Goal: Find specific page/section

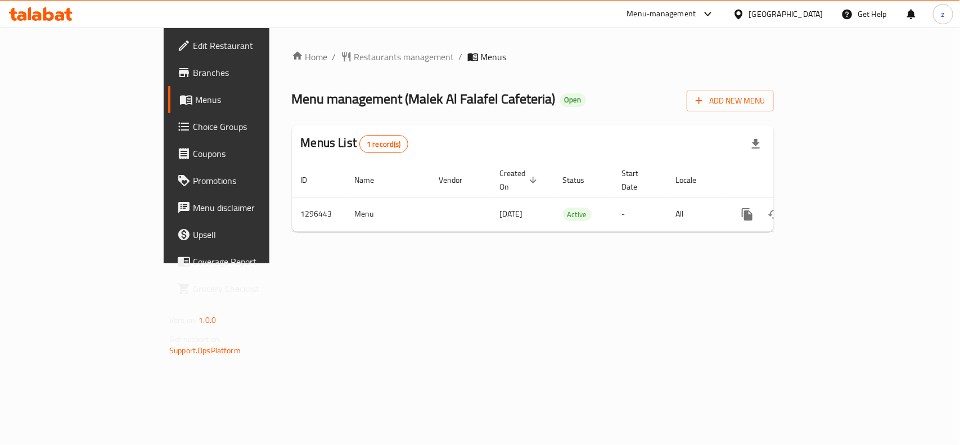
click at [354, 60] on span "Restaurants management" at bounding box center [404, 56] width 100 height 13
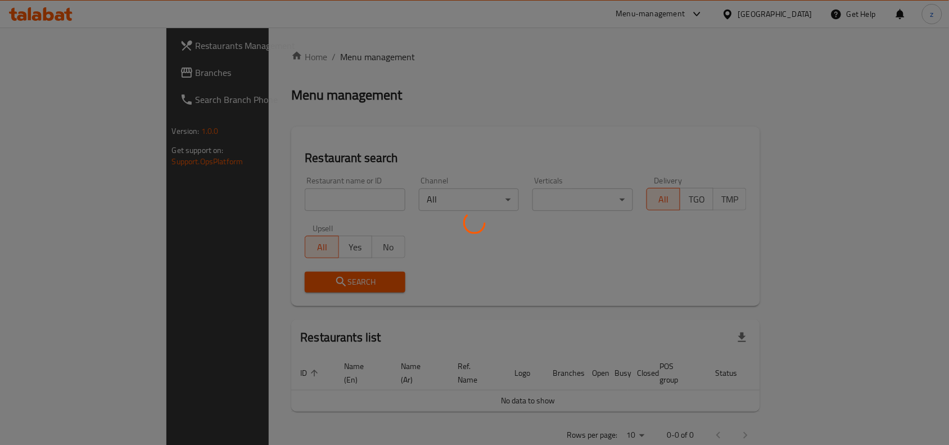
click at [299, 196] on div at bounding box center [474, 222] width 949 height 445
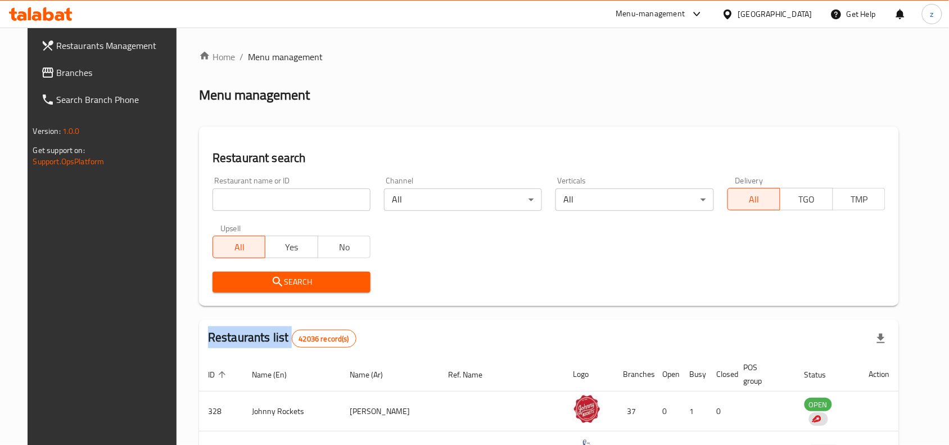
click at [299, 196] on div at bounding box center [474, 222] width 949 height 445
click at [299, 204] on input "search" at bounding box center [292, 199] width 158 height 22
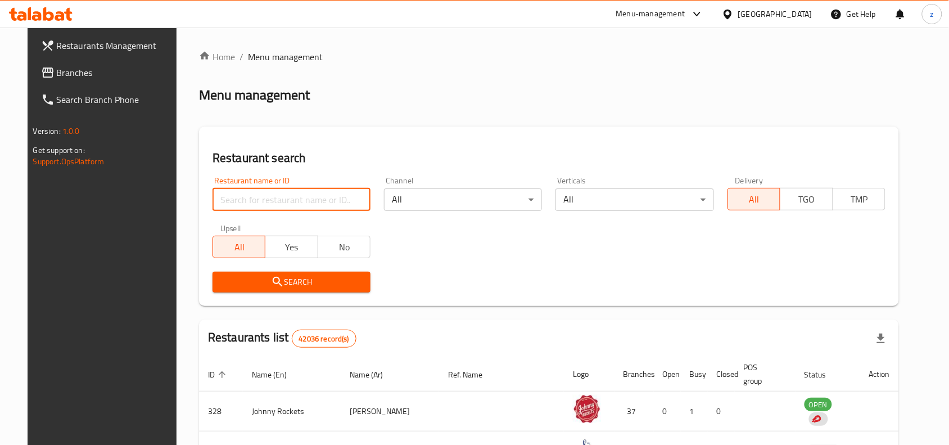
paste input "700065"
type input "700065"
click at [325, 290] on button "Search" at bounding box center [292, 282] width 158 height 21
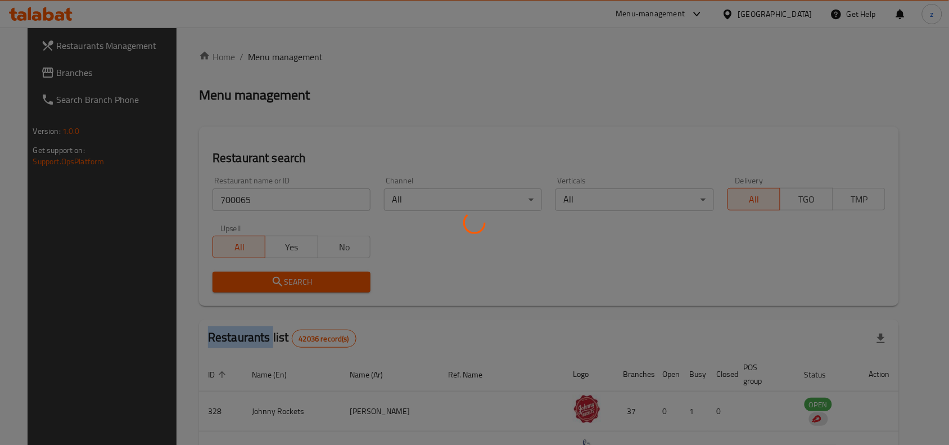
click at [325, 290] on div at bounding box center [474, 222] width 949 height 445
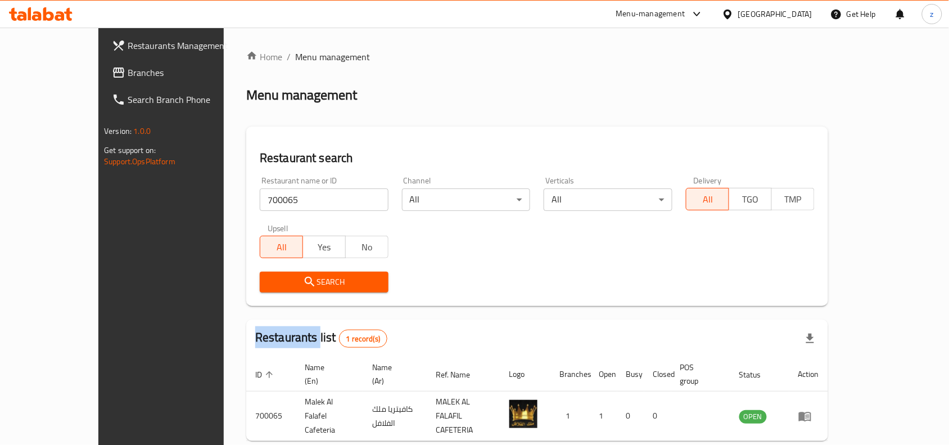
click at [327, 278] on span "Search" at bounding box center [324, 282] width 111 height 14
click at [509, 273] on div "Search" at bounding box center [537, 282] width 569 height 34
click at [128, 75] on span "Branches" at bounding box center [188, 72] width 120 height 13
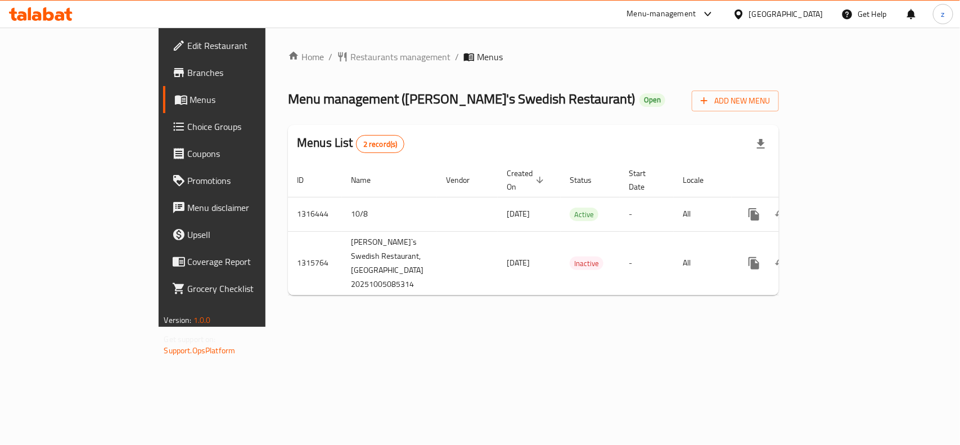
click at [290, 68] on div "Home / Restaurants management / Menus Menu management ( [PERSON_NAME]'s Swedish…" at bounding box center [533, 177] width 491 height 254
click at [350, 61] on span "Restaurants management" at bounding box center [400, 56] width 100 height 13
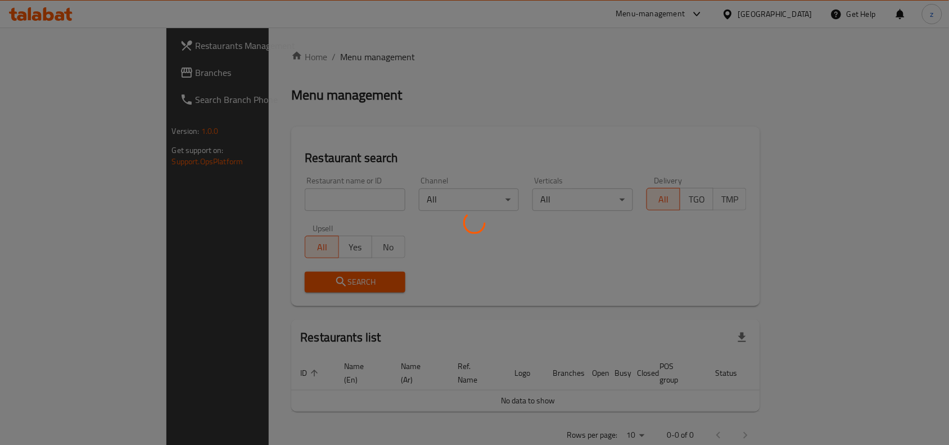
click at [261, 194] on div at bounding box center [474, 222] width 949 height 445
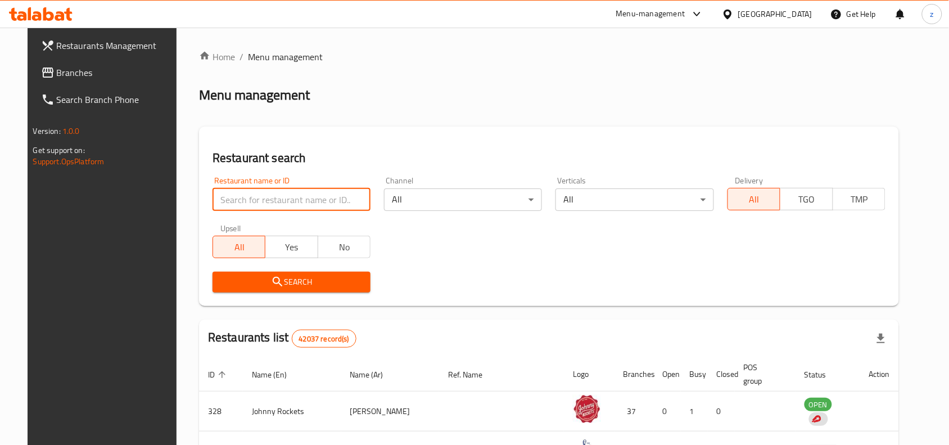
click at [252, 195] on input "search" at bounding box center [292, 199] width 158 height 22
paste input "707395"
type input "707395"
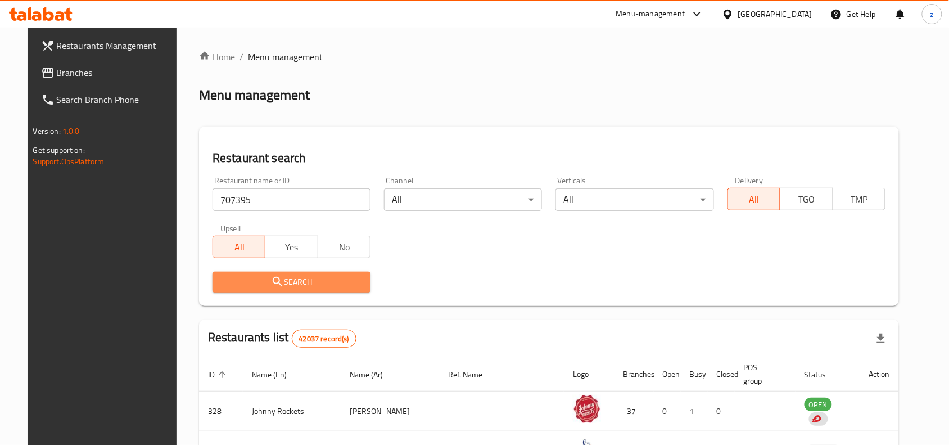
click at [304, 279] on span "Search" at bounding box center [292, 282] width 140 height 14
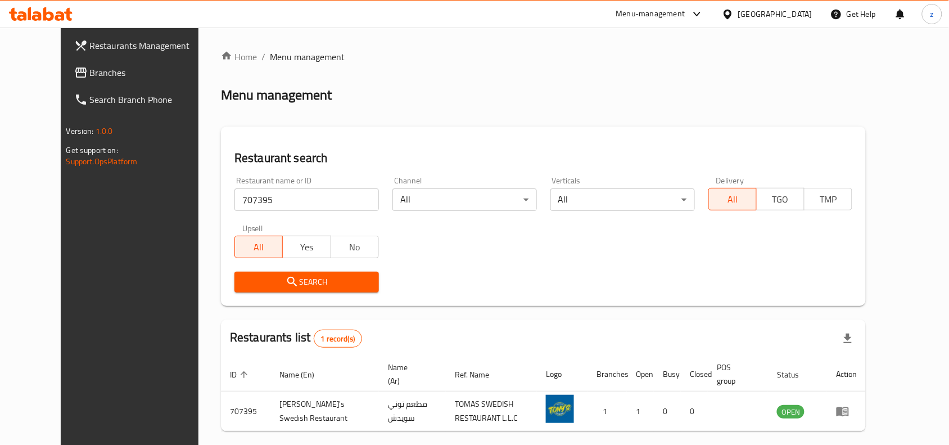
click at [61, 376] on div "Restaurants Management Branches Search Branch Phone Version: 1.0.0 Get support …" at bounding box center [140, 250] width 159 height 445
click at [90, 71] on span "Branches" at bounding box center [150, 72] width 120 height 13
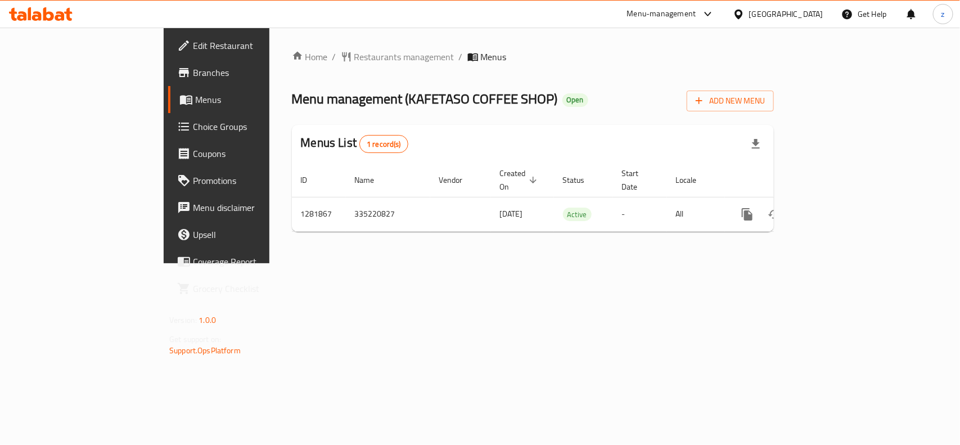
click at [354, 58] on span "Restaurants management" at bounding box center [404, 56] width 100 height 13
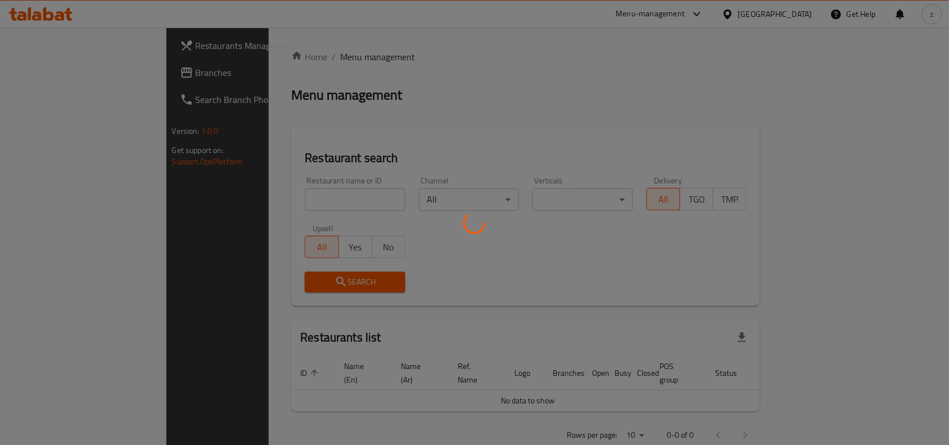
click at [240, 228] on div at bounding box center [474, 222] width 949 height 445
click at [239, 216] on div at bounding box center [474, 222] width 949 height 445
click at [238, 192] on div at bounding box center [474, 222] width 949 height 445
click at [232, 192] on div at bounding box center [474, 222] width 949 height 445
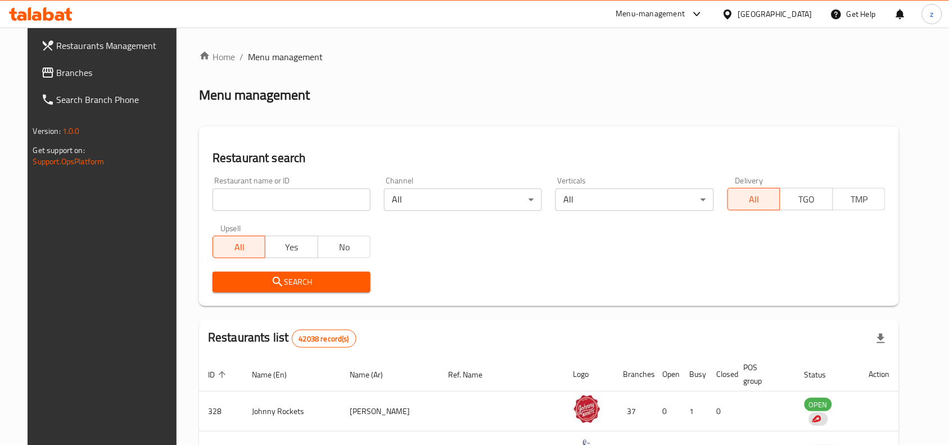
click at [232, 206] on input "search" at bounding box center [292, 199] width 158 height 22
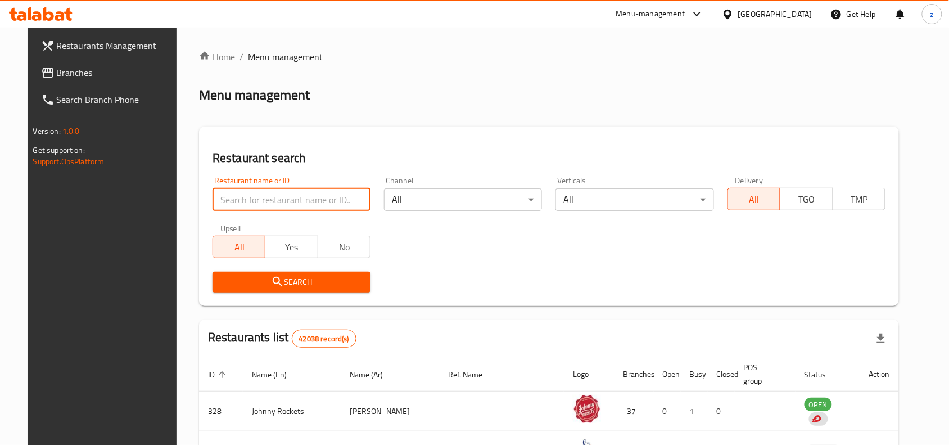
paste input "694581"
type input "694581"
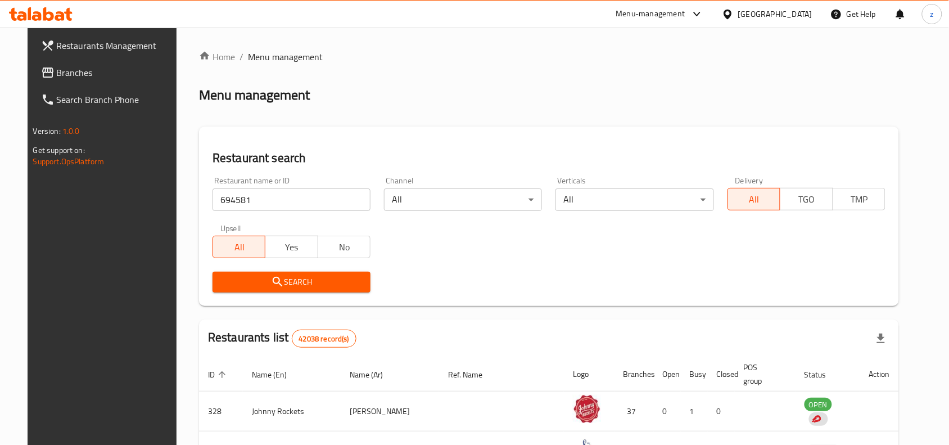
click at [285, 285] on span "Search" at bounding box center [292, 282] width 140 height 14
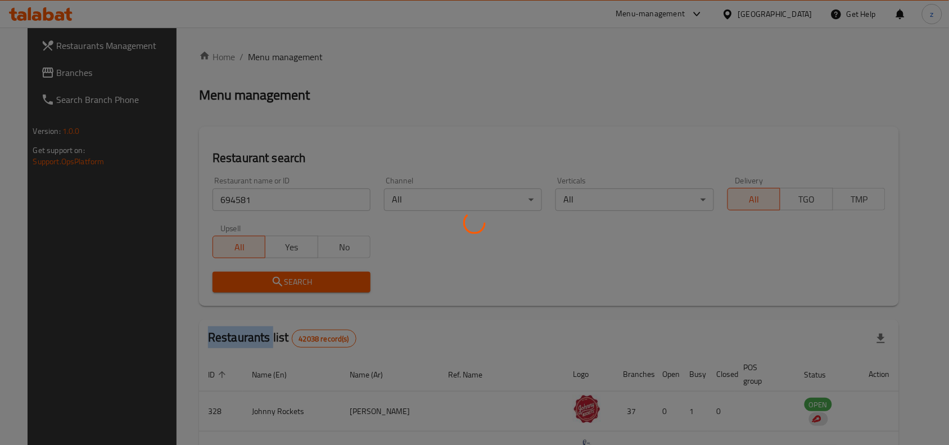
click at [285, 285] on div at bounding box center [474, 222] width 949 height 445
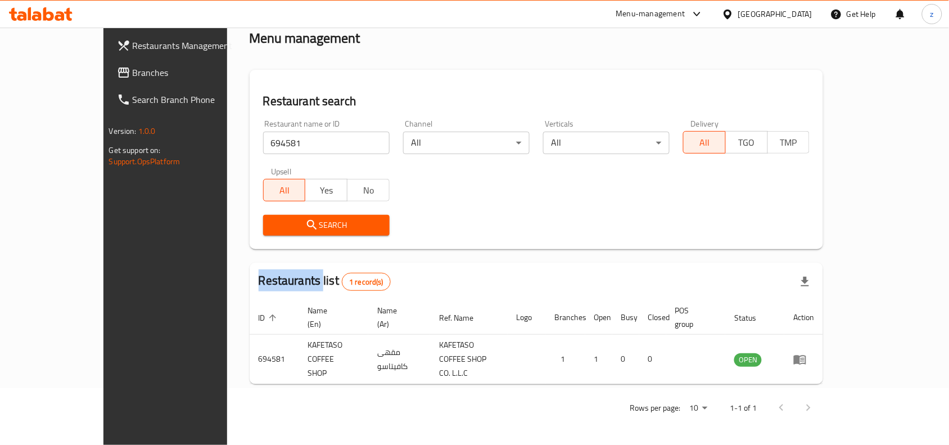
scroll to position [35, 0]
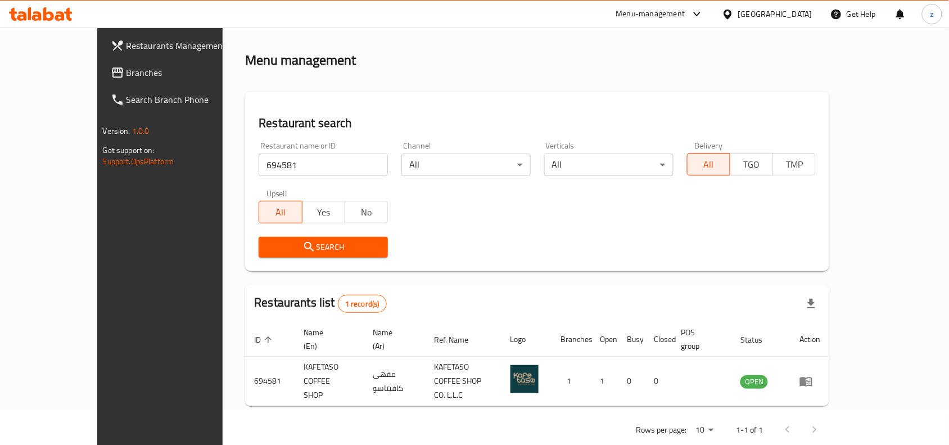
click at [97, 314] on div "Restaurants Management Branches Search Branch Phone Version: 1.0.0 Get support …" at bounding box center [176, 250] width 159 height 445
